Goal: Task Accomplishment & Management: Manage account settings

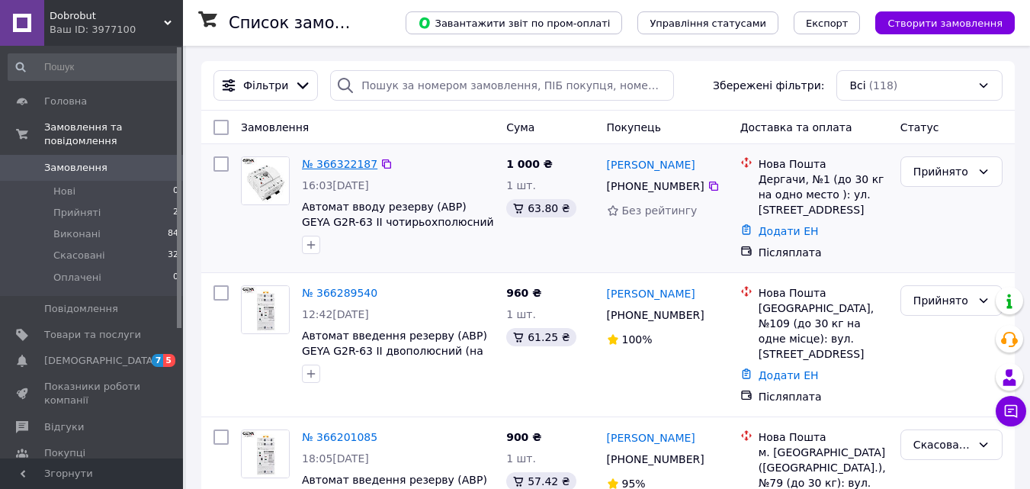
click at [340, 162] on link "№ 366322187" at bounding box center [339, 164] width 75 height 12
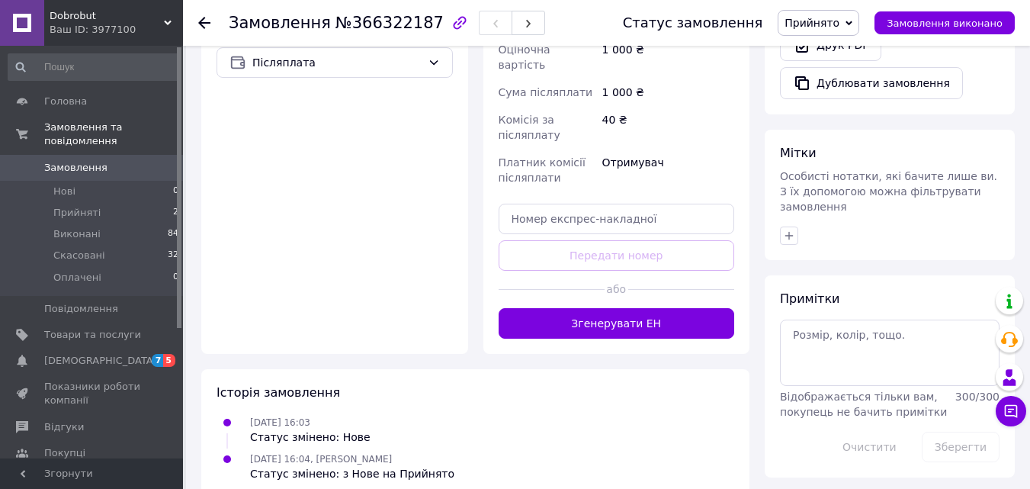
scroll to position [624, 0]
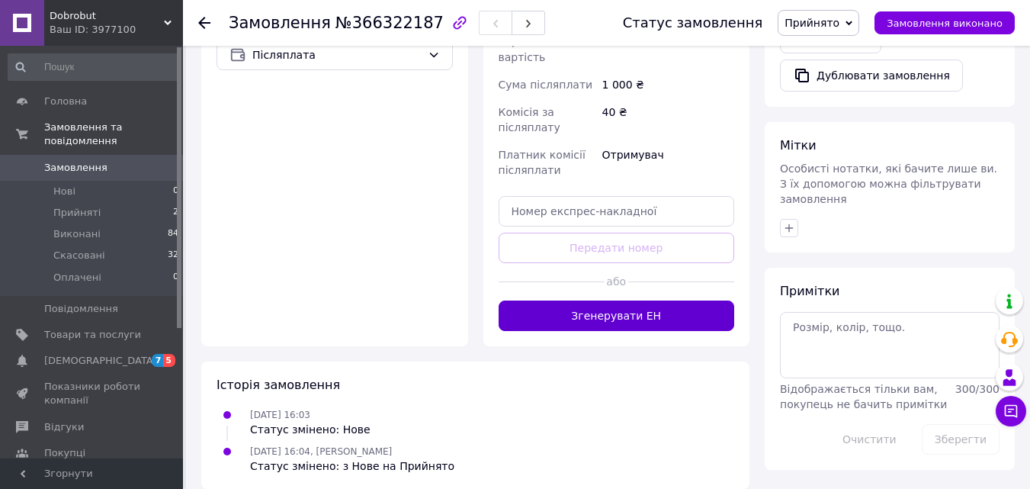
click at [636, 302] on button "Згенерувати ЕН" at bounding box center [616, 315] width 236 height 30
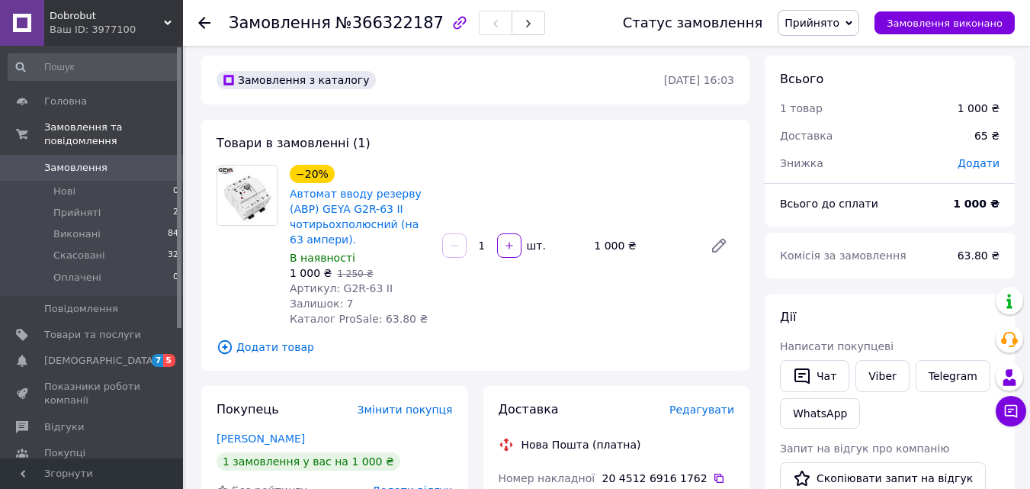
scroll to position [0, 0]
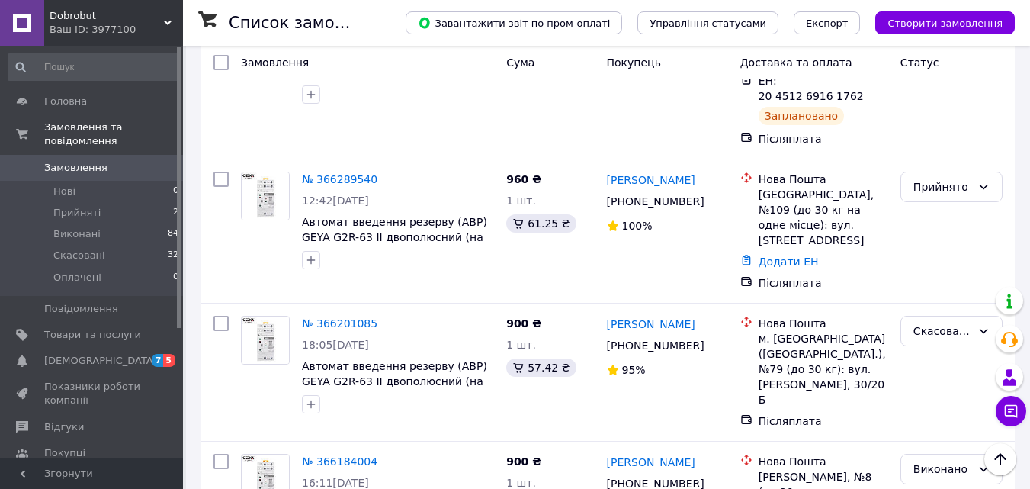
scroll to position [152, 0]
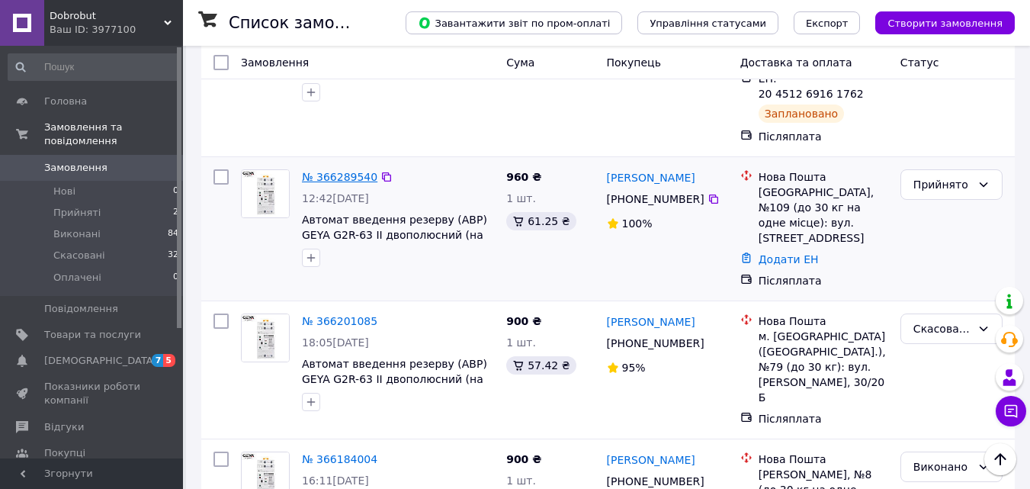
click at [357, 171] on link "№ 366289540" at bounding box center [339, 177] width 75 height 12
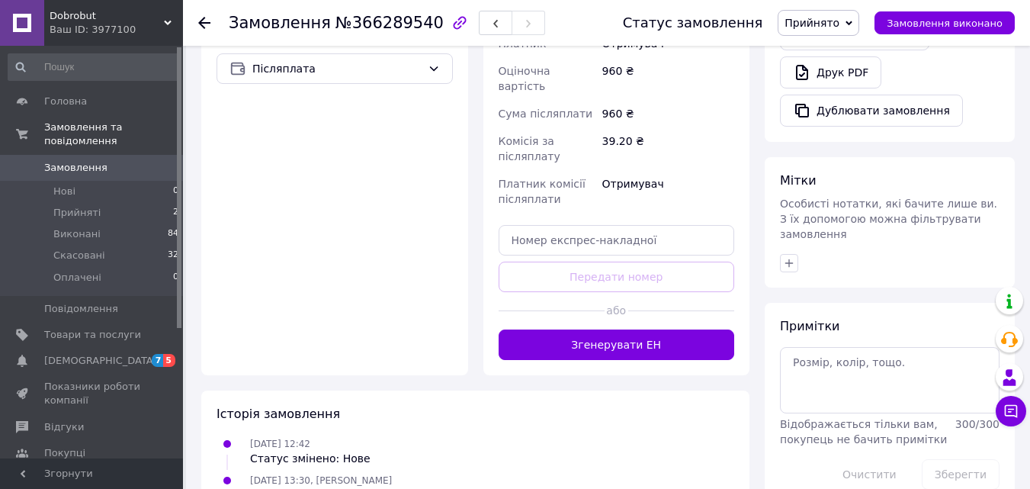
scroll to position [603, 0]
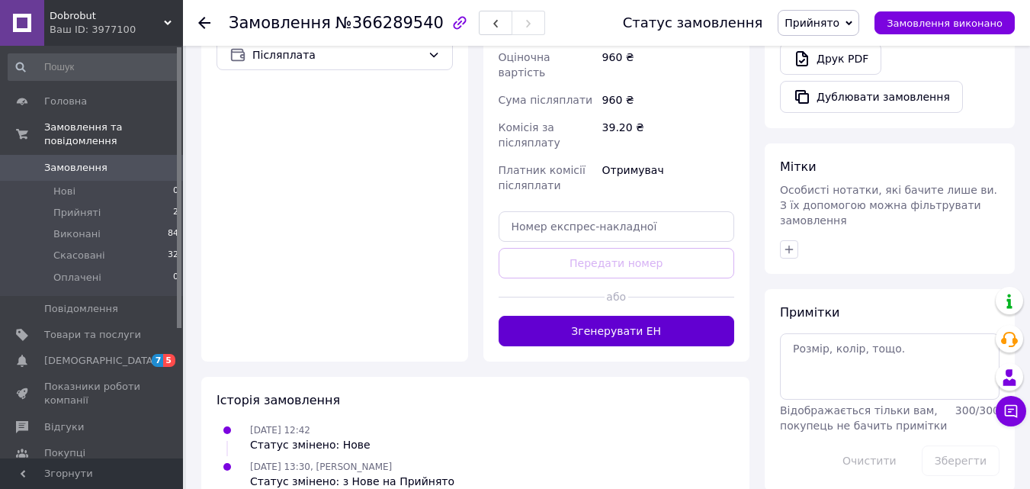
click at [614, 316] on button "Згенерувати ЕН" at bounding box center [616, 331] width 236 height 30
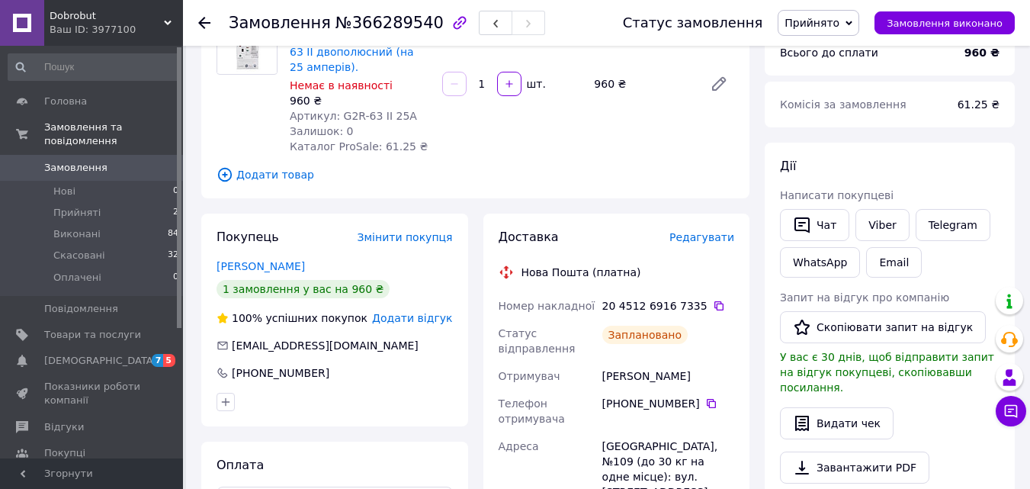
scroll to position [69, 0]
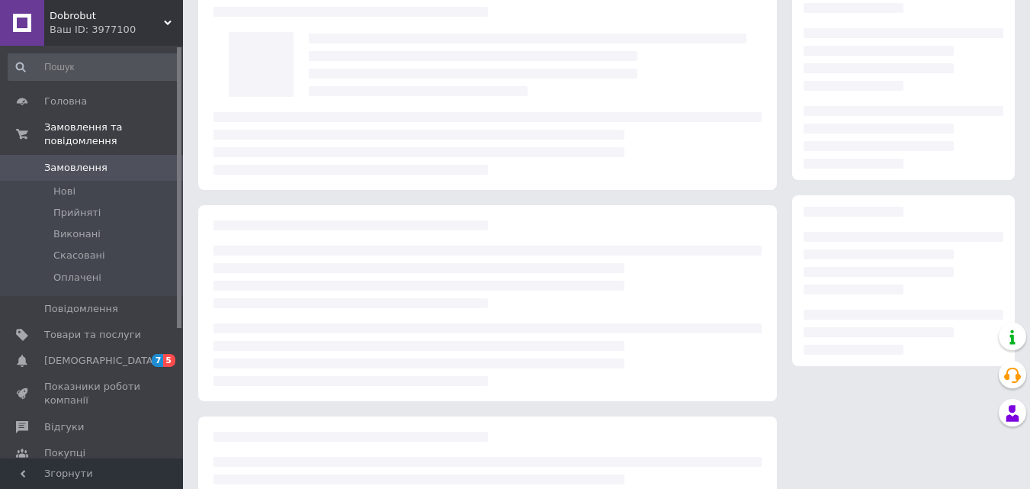
scroll to position [69, 0]
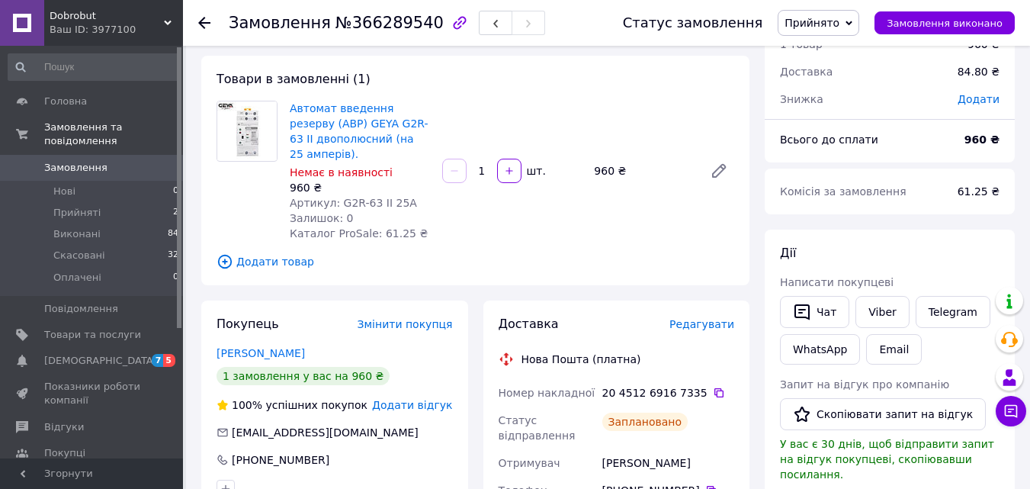
click at [64, 161] on span "Замовлення" at bounding box center [75, 168] width 63 height 14
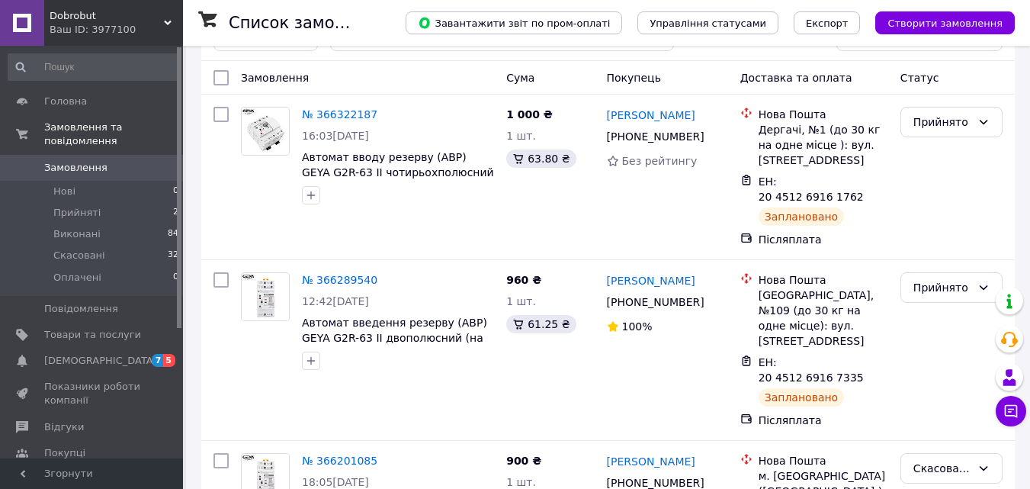
scroll to position [76, 0]
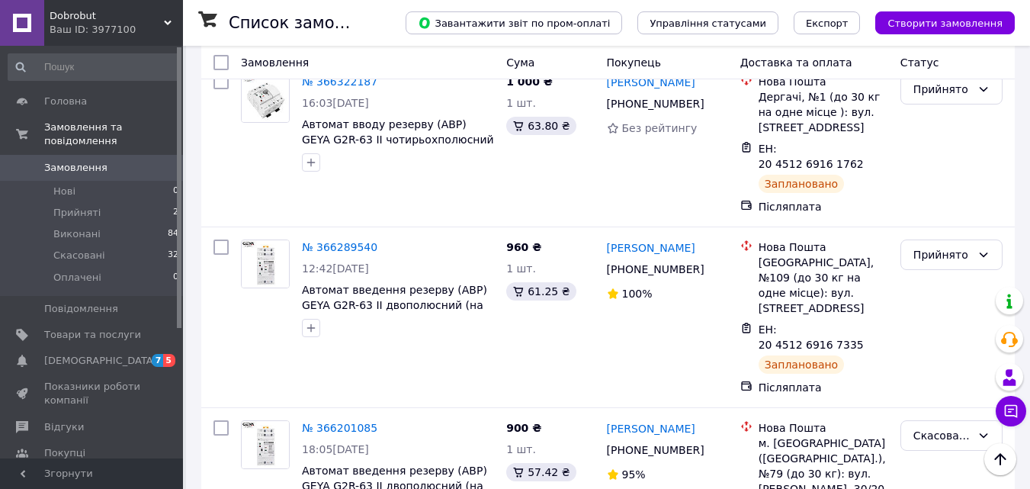
scroll to position [76, 0]
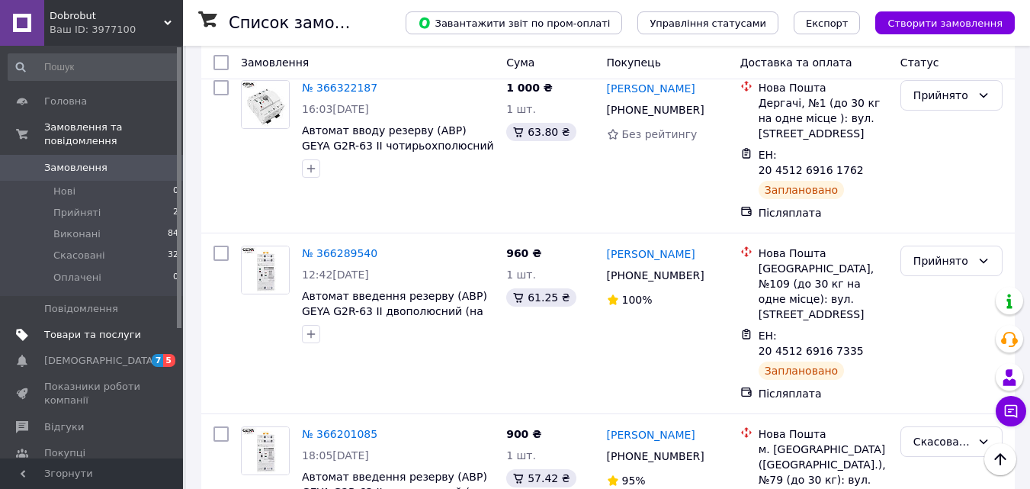
click at [98, 328] on span "Товари та послуги" at bounding box center [92, 335] width 97 height 14
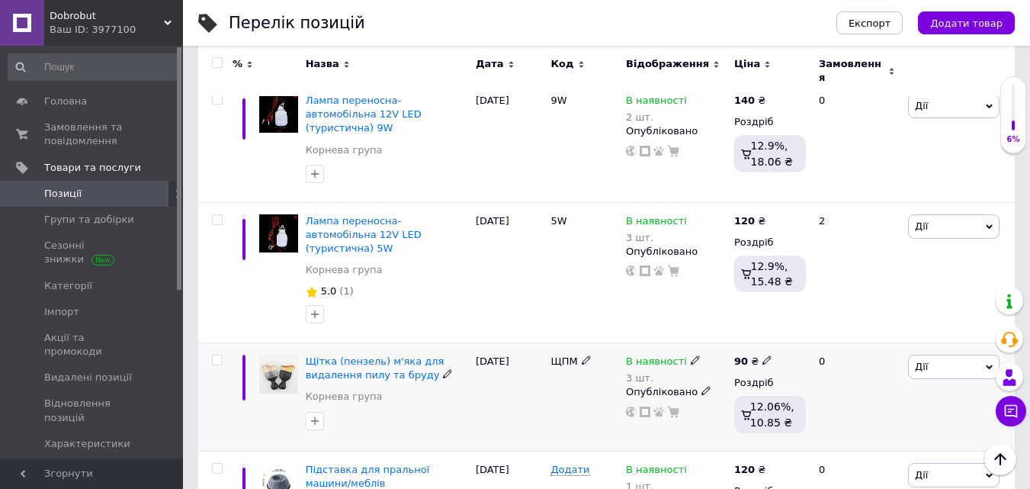
scroll to position [2278, 0]
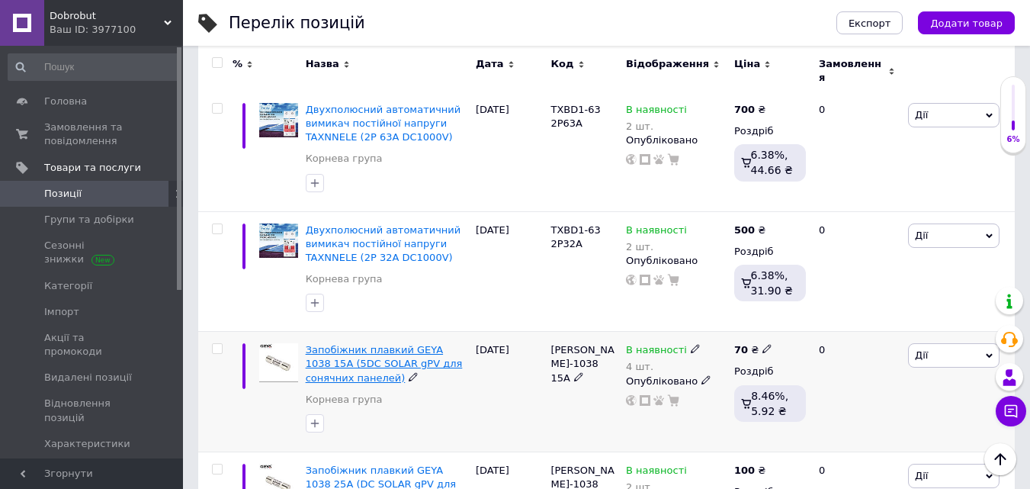
scroll to position [2285, 0]
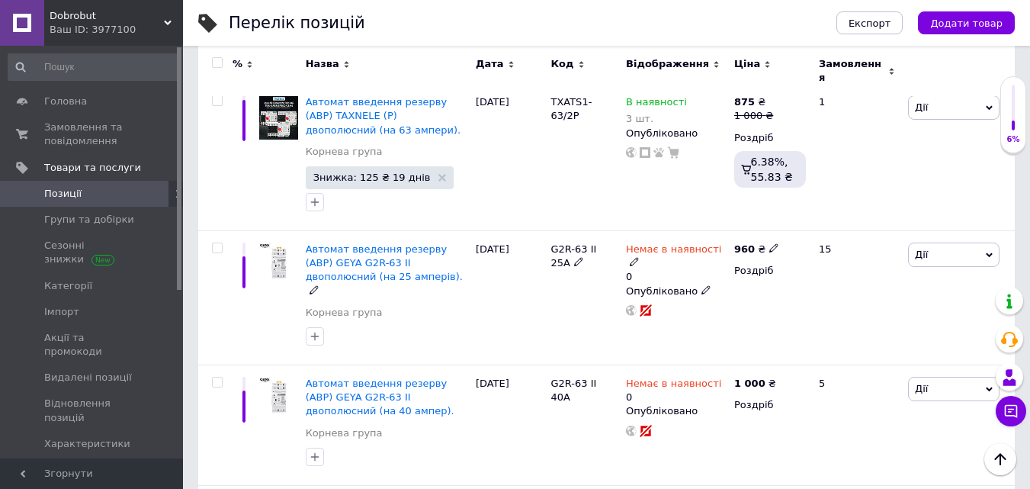
scroll to position [1751, 0]
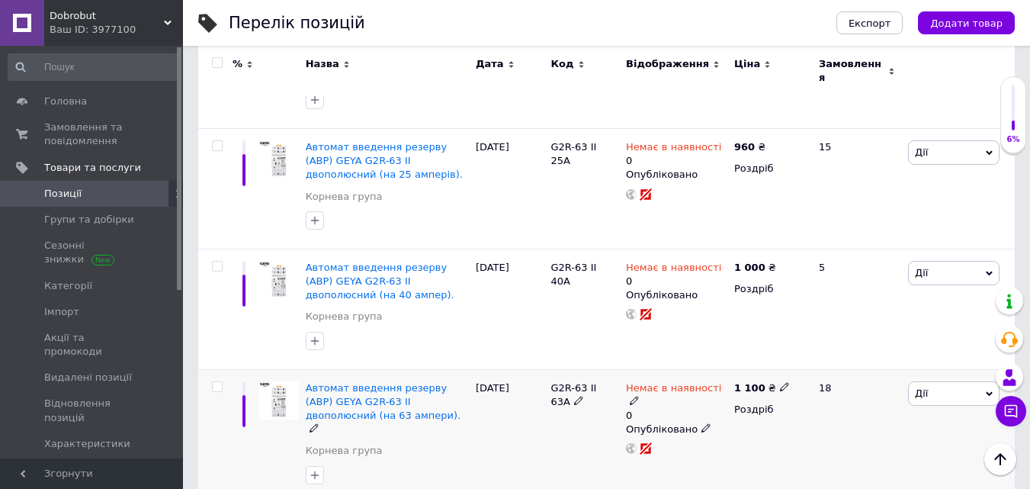
click at [780, 382] on icon at bounding box center [784, 386] width 9 height 9
click at [812, 354] on input "150" at bounding box center [853, 369] width 116 height 30
type input "1050"
click at [860, 373] on div "18" at bounding box center [856, 436] width 95 height 134
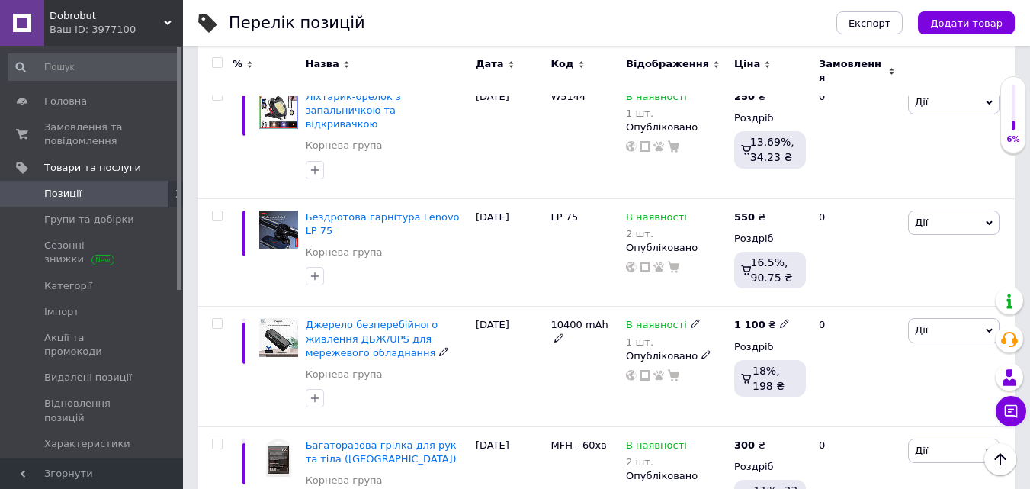
scroll to position [2381, 0]
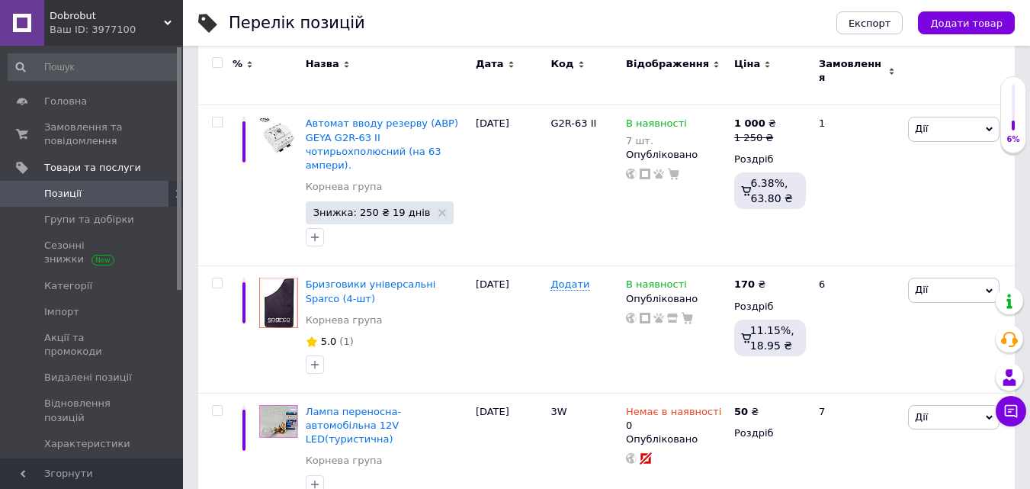
scroll to position [381, 0]
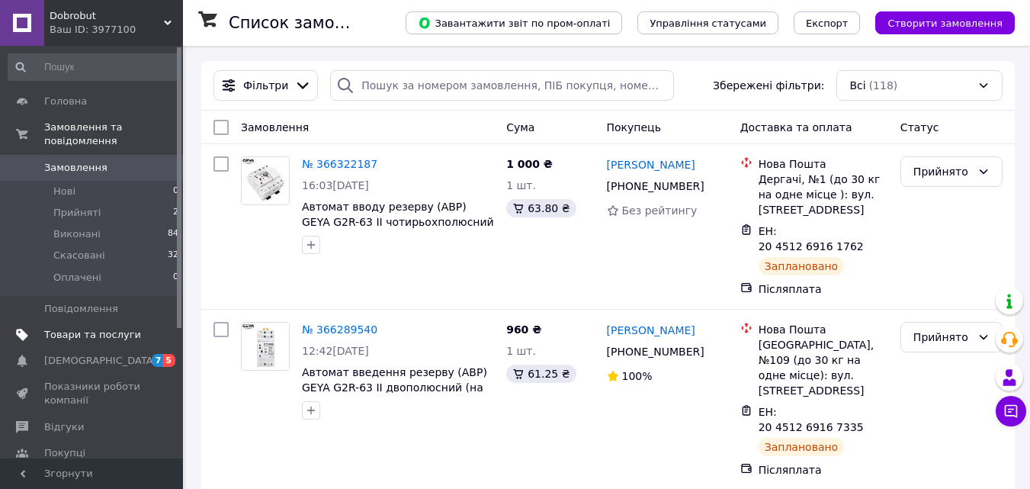
click at [89, 328] on span "Товари та послуги" at bounding box center [92, 335] width 97 height 14
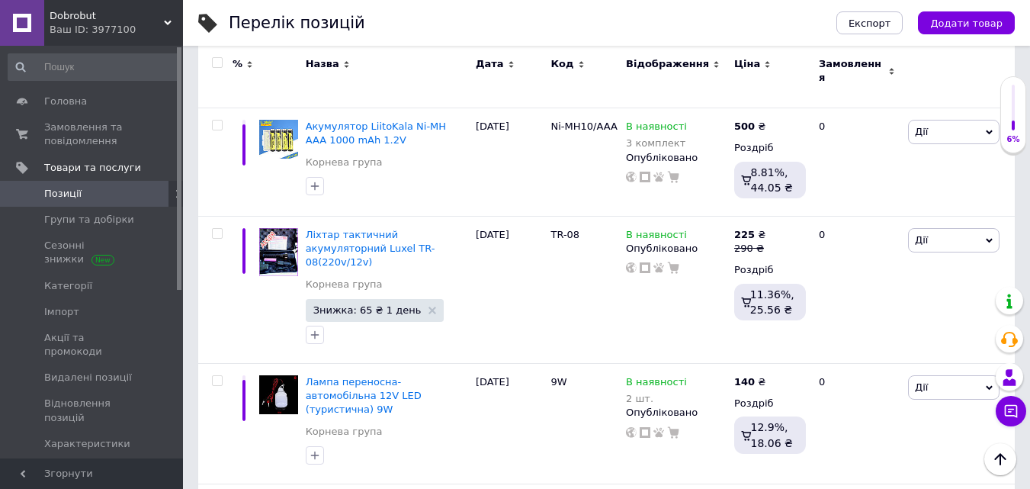
scroll to position [2278, 0]
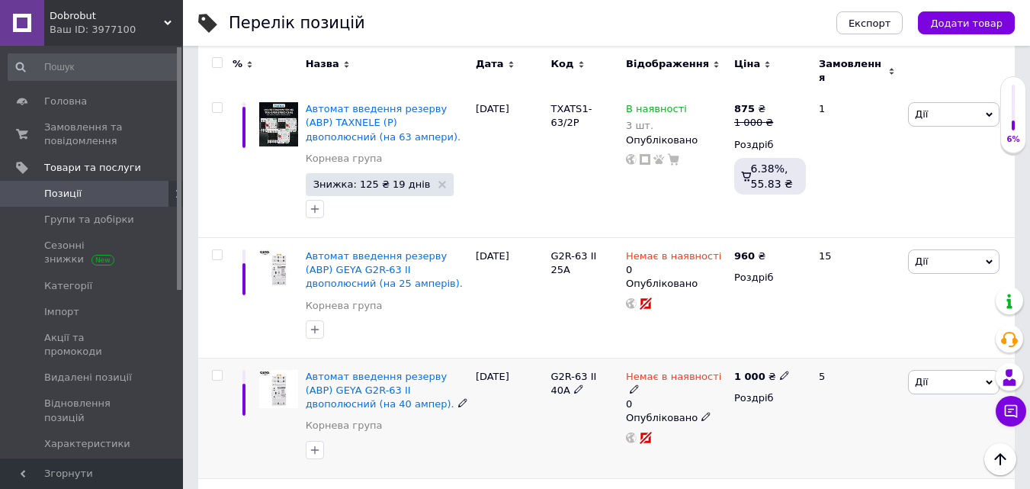
scroll to position [1619, 0]
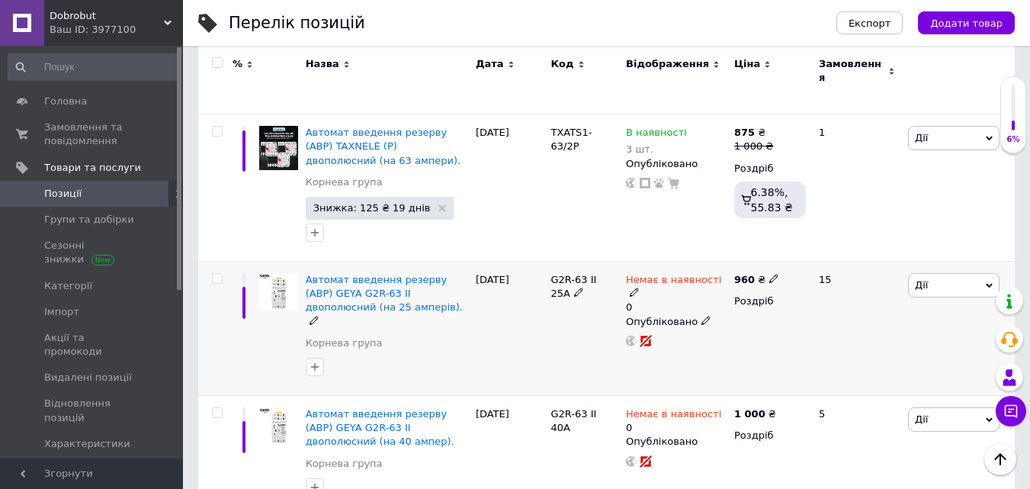
click at [769, 274] on icon at bounding box center [773, 278] width 9 height 9
click at [727, 261] on div "Немає в наявності 0 Опубліковано" at bounding box center [676, 328] width 108 height 134
click at [638, 288] on use at bounding box center [634, 292] width 8 height 8
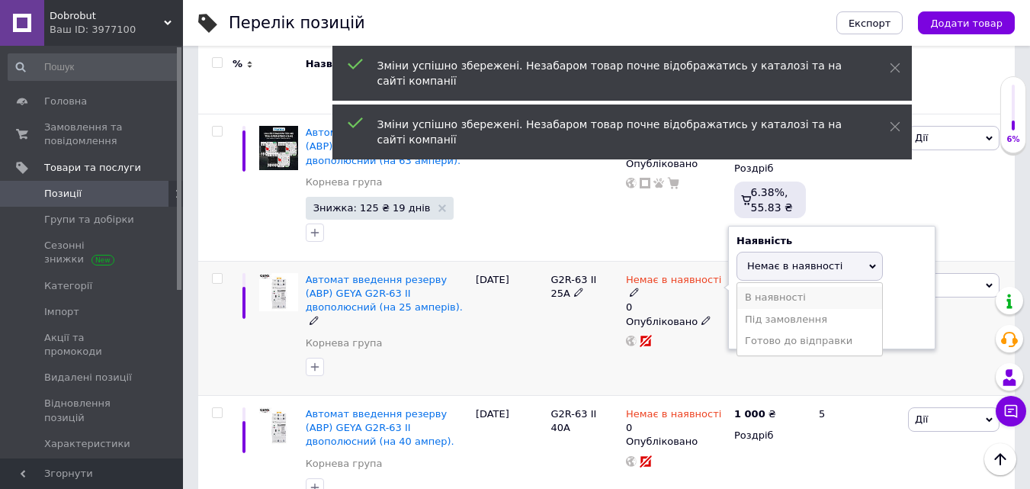
click at [803, 287] on li "В наявності" at bounding box center [809, 297] width 145 height 21
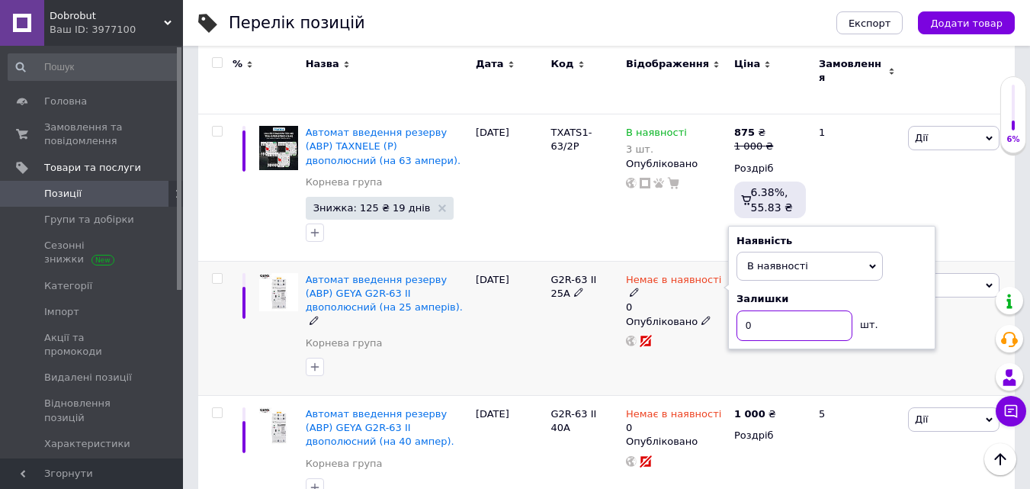
click at [768, 310] on input "0" at bounding box center [794, 325] width 116 height 30
type input "2"
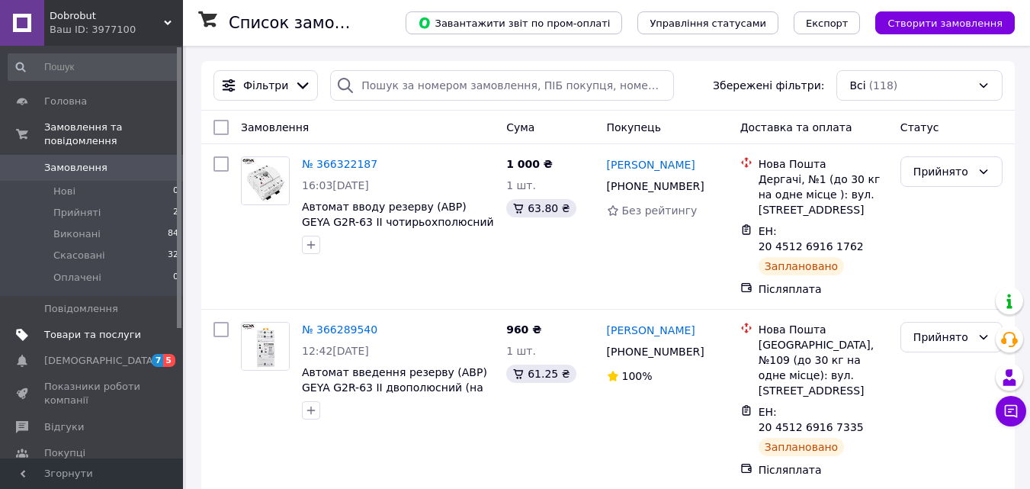
click at [105, 328] on span "Товари та послуги" at bounding box center [92, 335] width 97 height 14
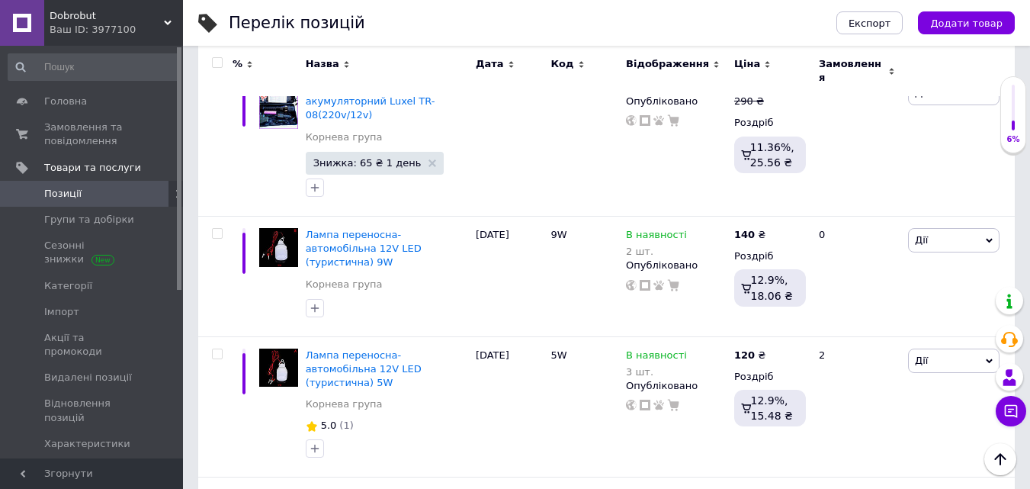
scroll to position [2278, 0]
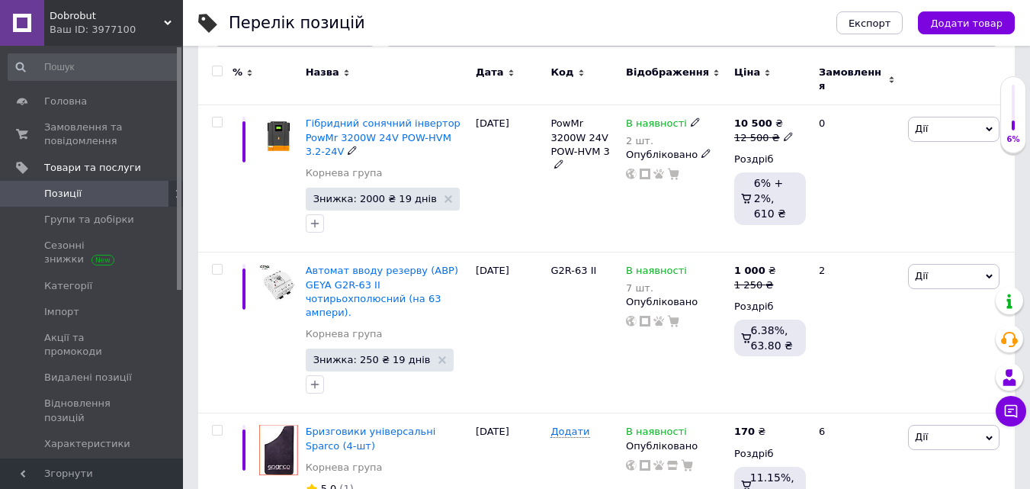
scroll to position [229, 0]
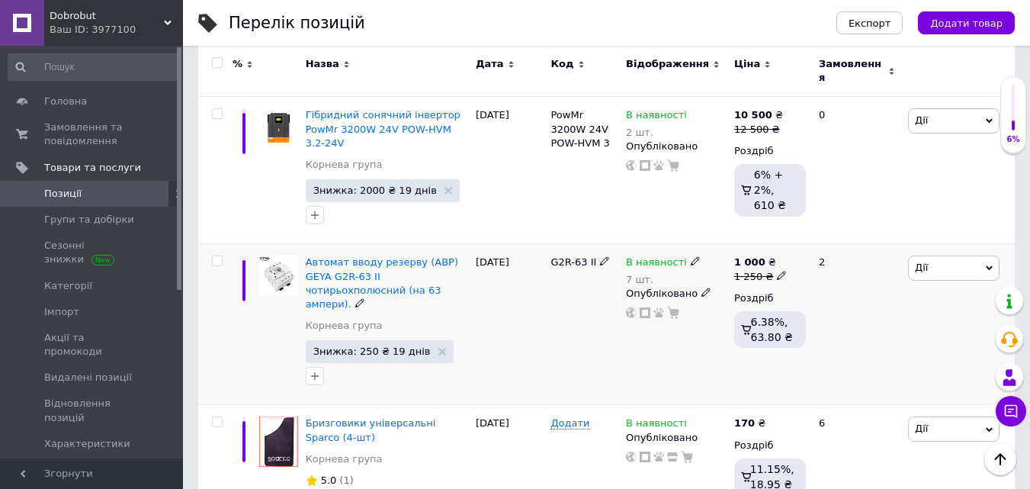
click at [691, 257] on use at bounding box center [695, 261] width 8 height 8
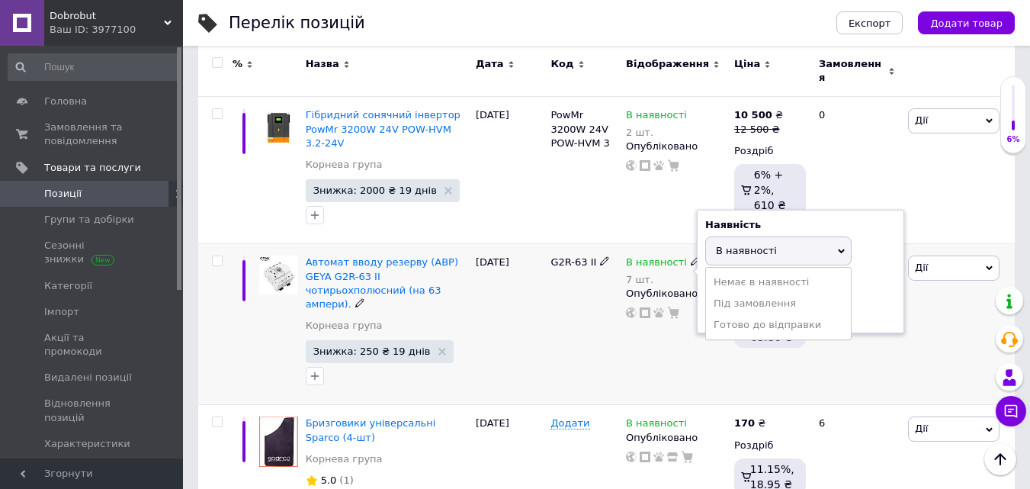
click at [799, 248] on span "В наявності" at bounding box center [778, 250] width 146 height 29
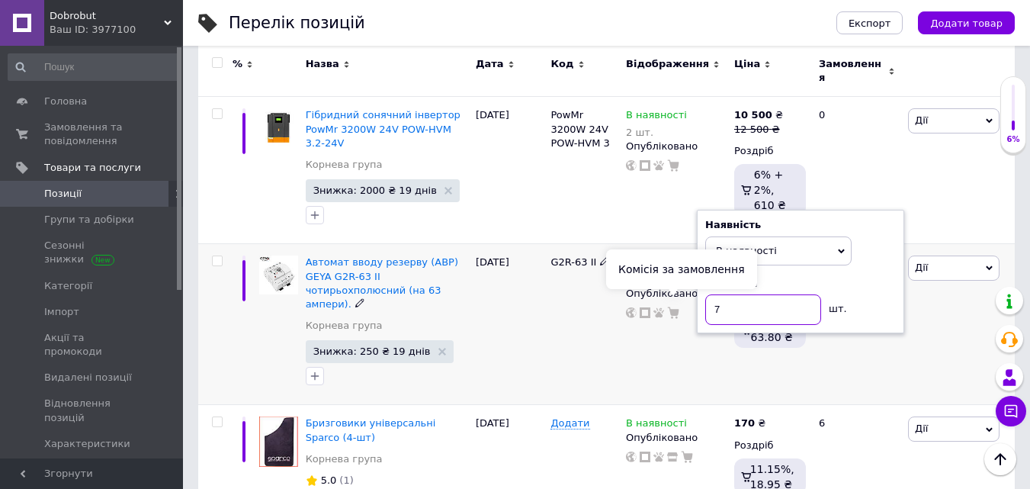
drag, startPoint x: 755, startPoint y: 305, endPoint x: 678, endPoint y: 305, distance: 77.0
click at [678, 305] on div "В наявності 7 шт. Наявність В наявності Немає в наявності Під замовлення Готово…" at bounding box center [676, 286] width 101 height 63
type input "4"
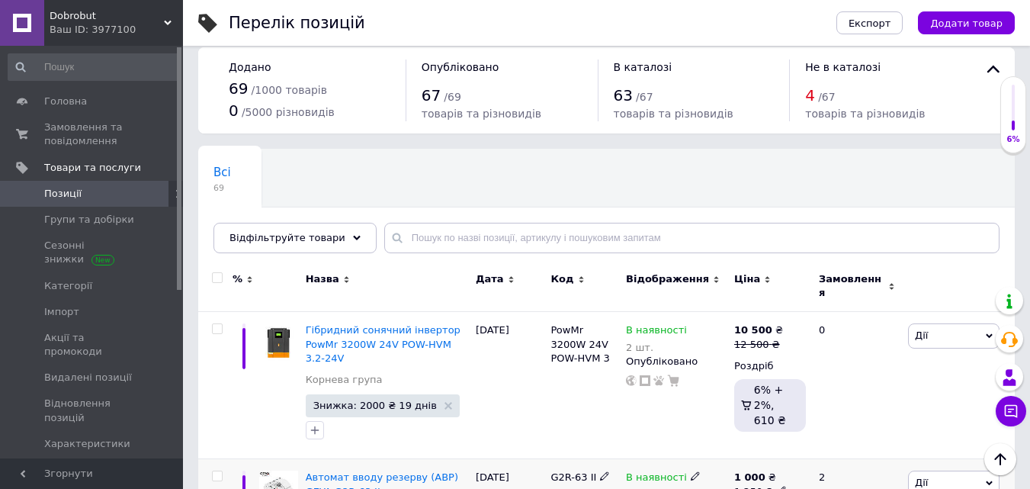
scroll to position [0, 0]
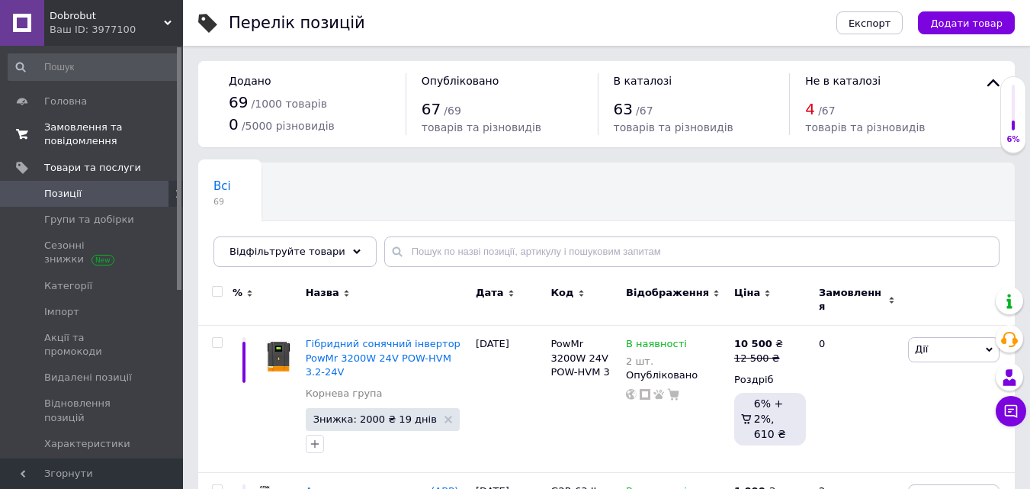
click at [78, 134] on span "Замовлення та повідомлення" at bounding box center [92, 133] width 97 height 27
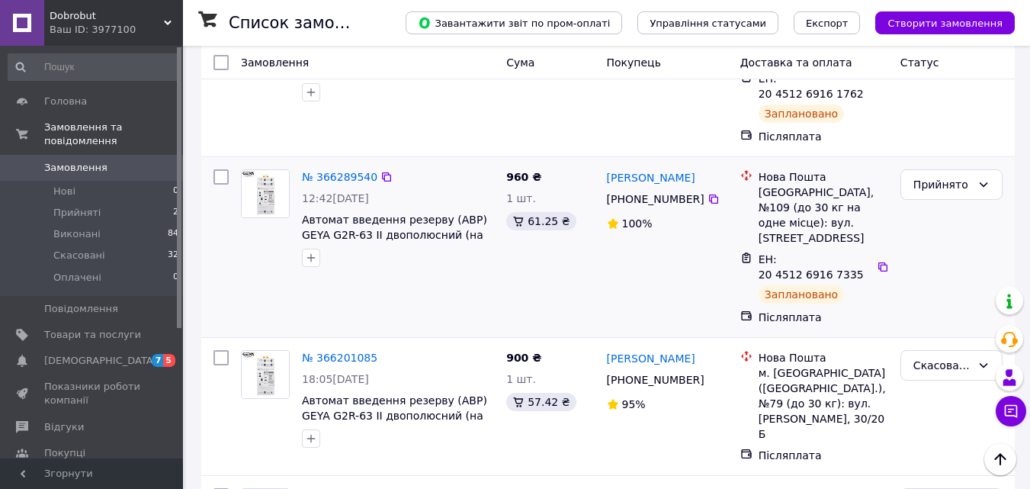
scroll to position [229, 0]
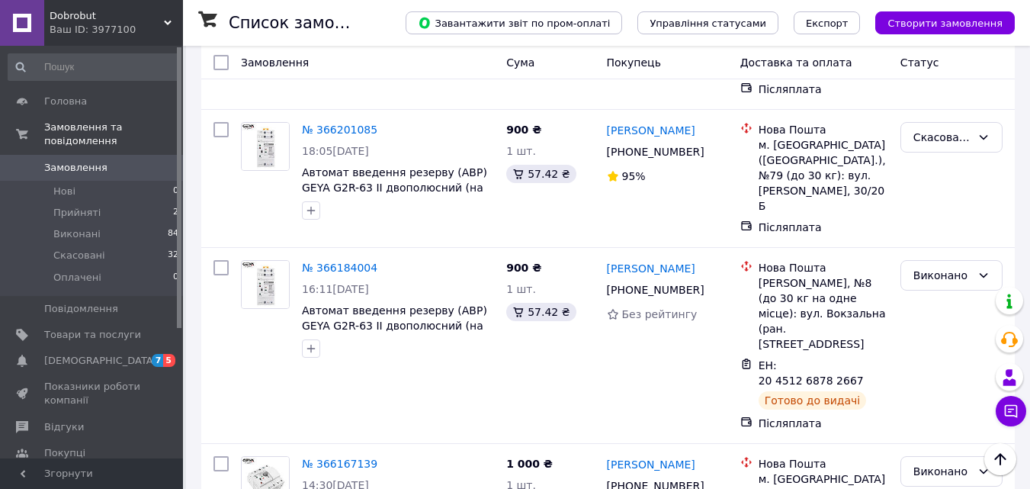
scroll to position [381, 0]
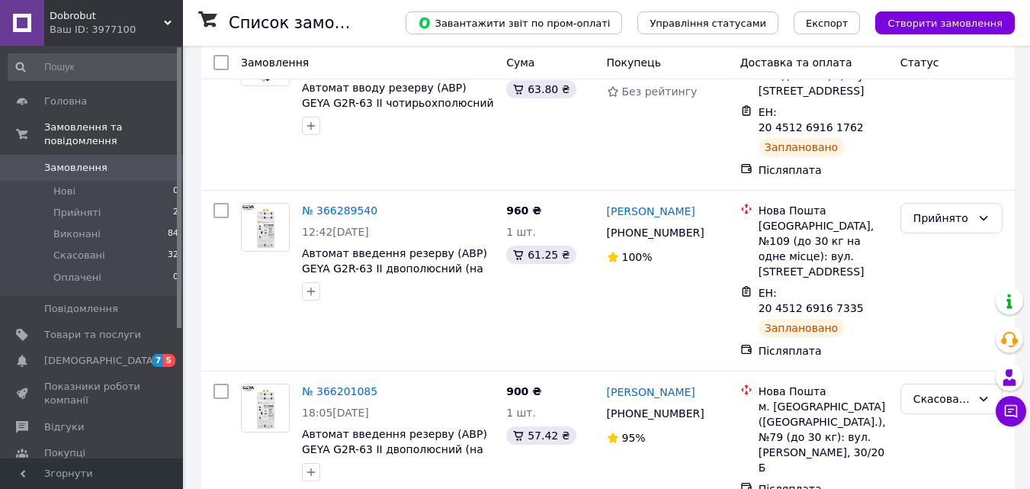
scroll to position [152, 0]
